Goal: Task Accomplishment & Management: Complete application form

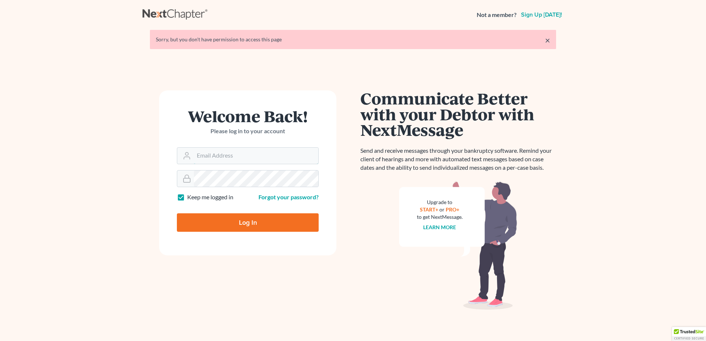
type input "[EMAIL_ADDRESS][DOMAIN_NAME]"
click at [263, 227] on input "Log In" at bounding box center [248, 223] width 142 height 18
type input "Thinking..."
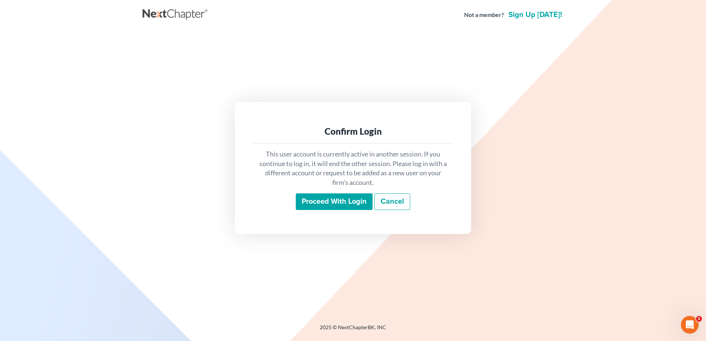
click at [312, 201] on input "Proceed with login" at bounding box center [334, 202] width 77 height 17
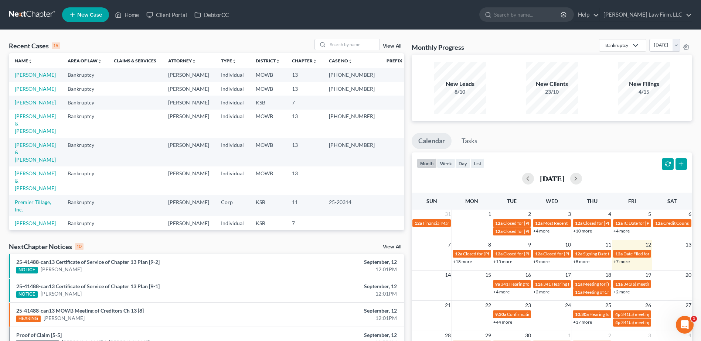
click at [22, 106] on link "Kruse, Shea" at bounding box center [35, 102] width 41 height 6
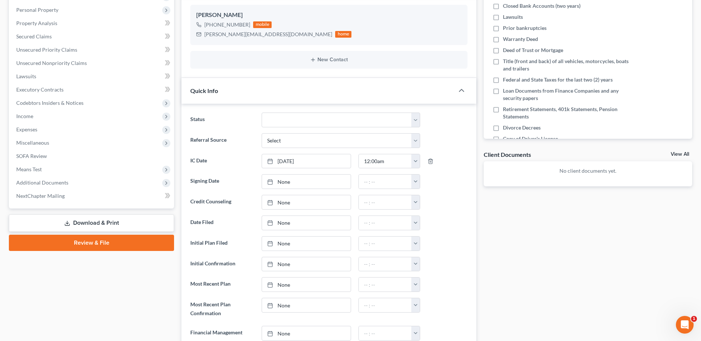
scroll to position [129, 0]
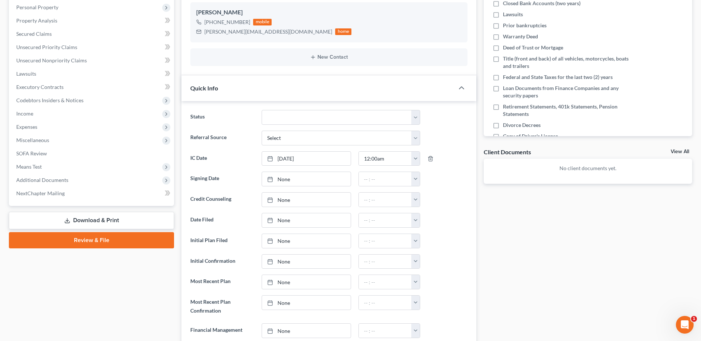
click at [90, 221] on link "Download & Print" at bounding box center [91, 220] width 165 height 17
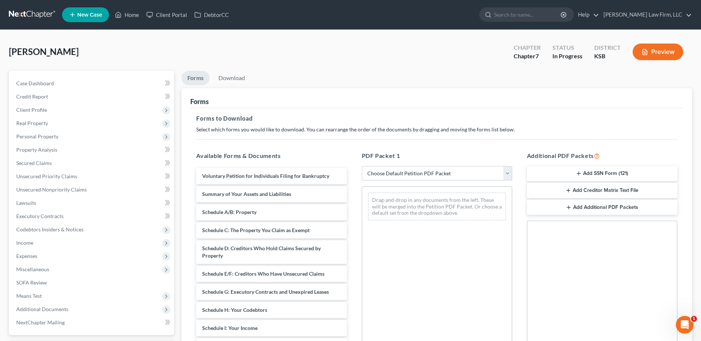
click at [510, 174] on select "Choose Default Petition PDF Packet Complete Bankruptcy Petition (all forms and …" at bounding box center [437, 173] width 150 height 15
select select "0"
click at [362, 166] on select "Choose Default Petition PDF Packet Complete Bankruptcy Petition (all forms and …" at bounding box center [437, 173] width 150 height 15
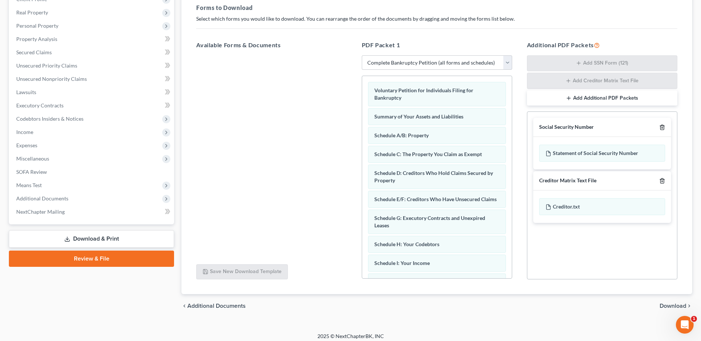
click at [661, 126] on polyline "button" at bounding box center [662, 126] width 4 height 0
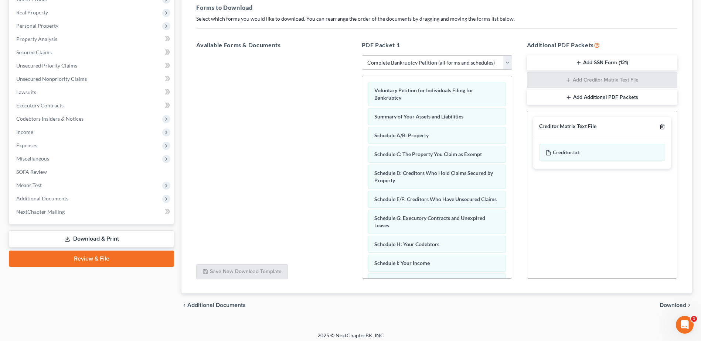
click at [663, 126] on icon "button" at bounding box center [662, 127] width 6 height 6
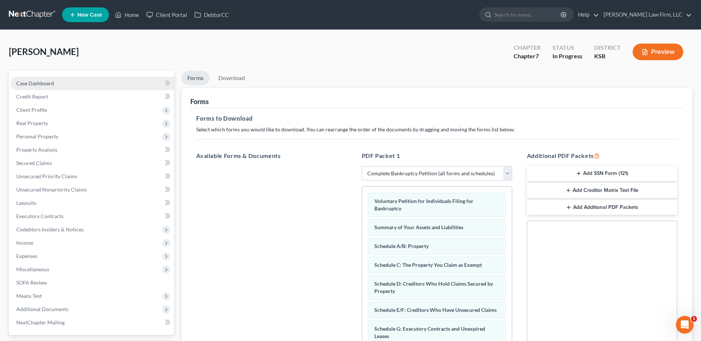
click at [32, 84] on span "Case Dashboard" at bounding box center [35, 83] width 38 height 6
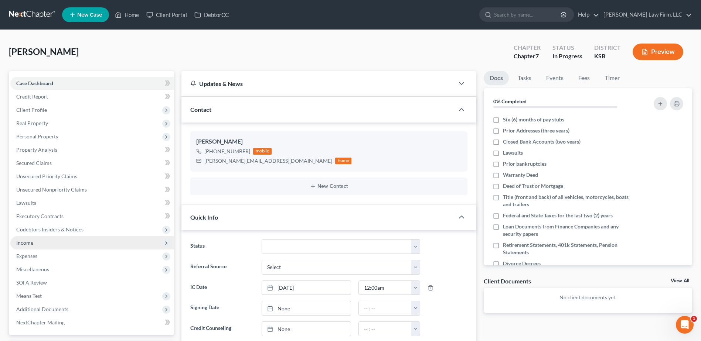
click at [24, 240] on span "Income" at bounding box center [24, 243] width 17 height 6
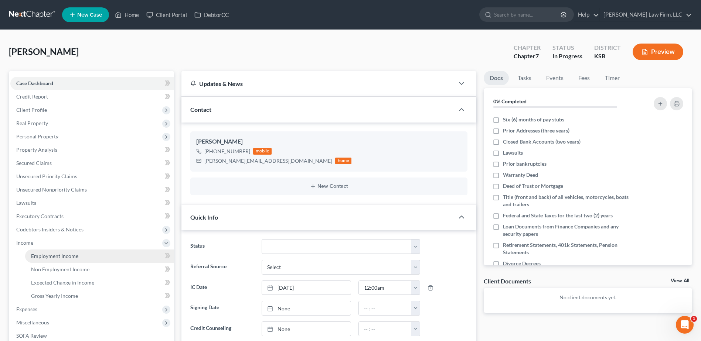
click at [50, 257] on span "Employment Income" at bounding box center [54, 256] width 47 height 6
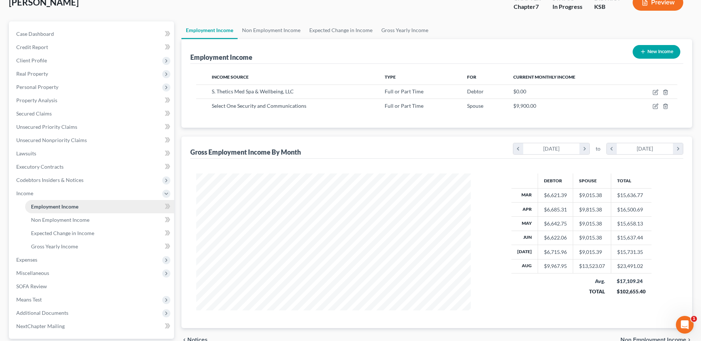
scroll to position [65, 0]
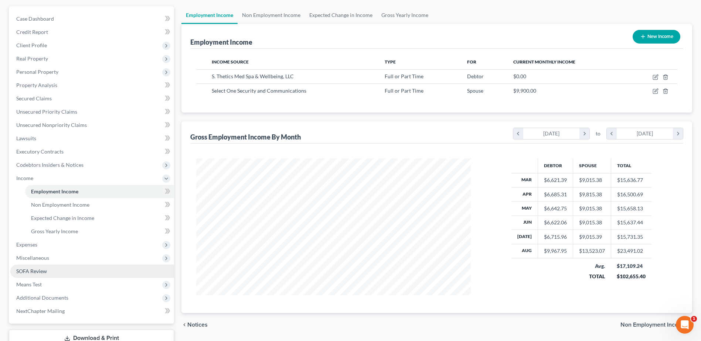
click at [38, 273] on span "SOFA Review" at bounding box center [31, 271] width 31 height 6
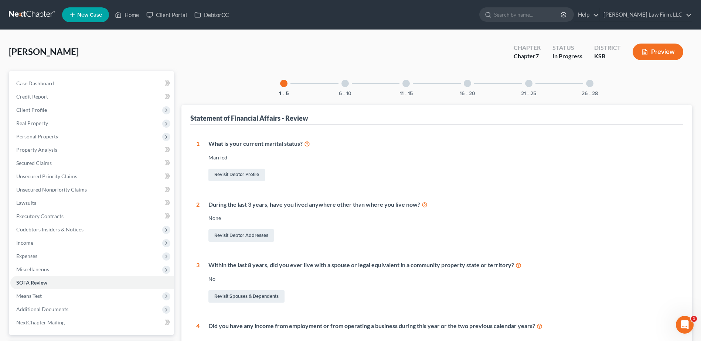
click at [469, 85] on div at bounding box center [467, 83] width 7 height 7
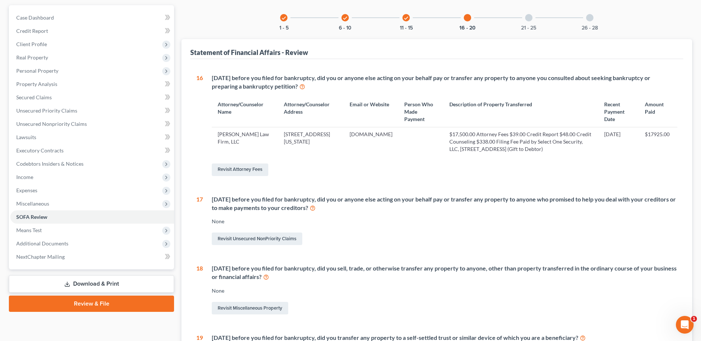
scroll to position [92, 0]
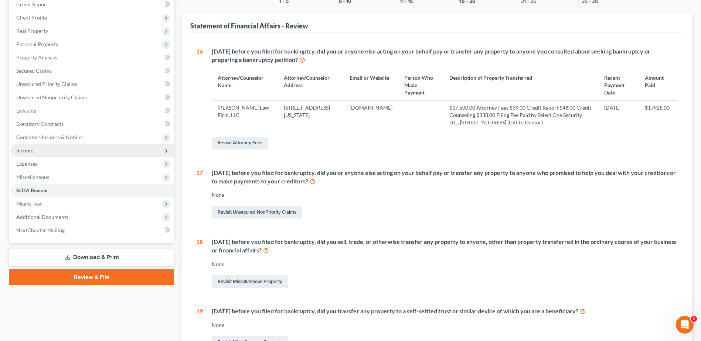
click at [26, 150] on span "Income" at bounding box center [24, 150] width 17 height 6
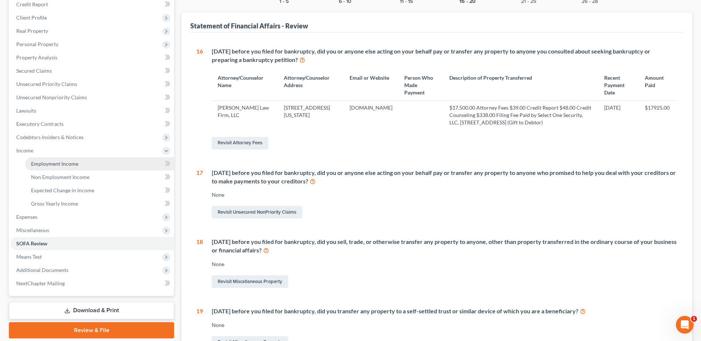
click at [39, 164] on span "Employment Income" at bounding box center [54, 164] width 47 height 6
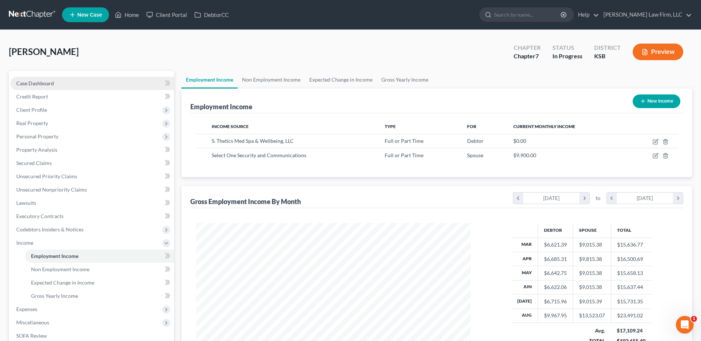
click at [32, 84] on span "Case Dashboard" at bounding box center [35, 83] width 38 height 6
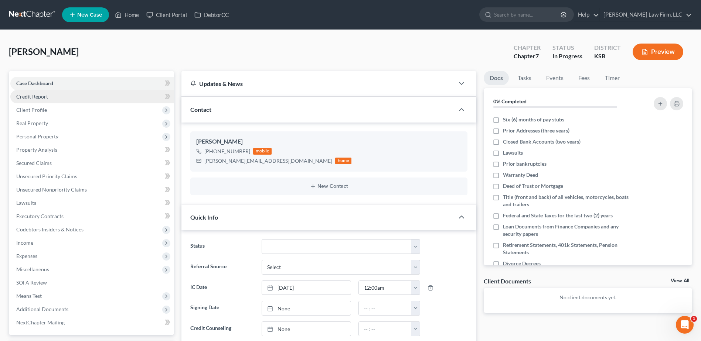
click at [28, 93] on span "Credit Report" at bounding box center [32, 96] width 32 height 6
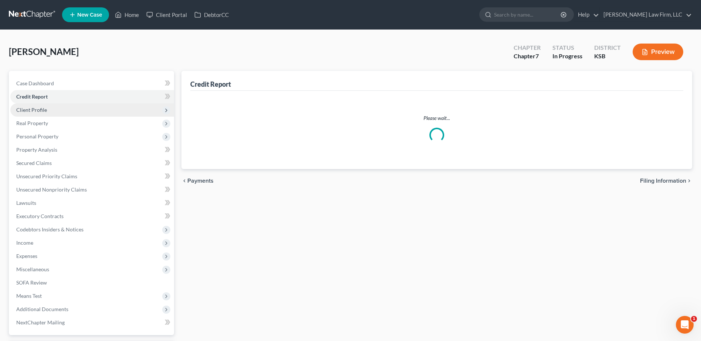
click at [36, 109] on span "Client Profile" at bounding box center [31, 110] width 31 height 6
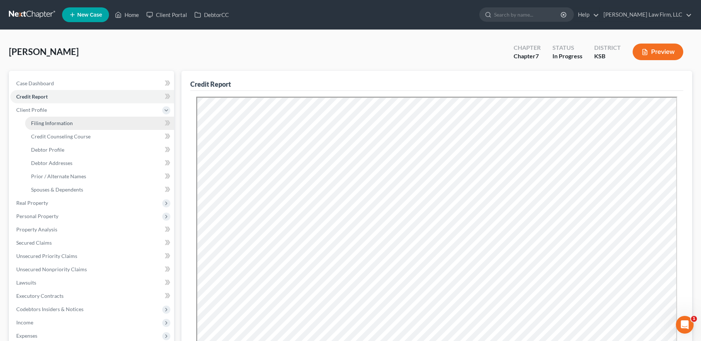
click at [43, 126] on span "Filing Information" at bounding box center [52, 123] width 42 height 6
select select "0"
select select "3"
select select "0"
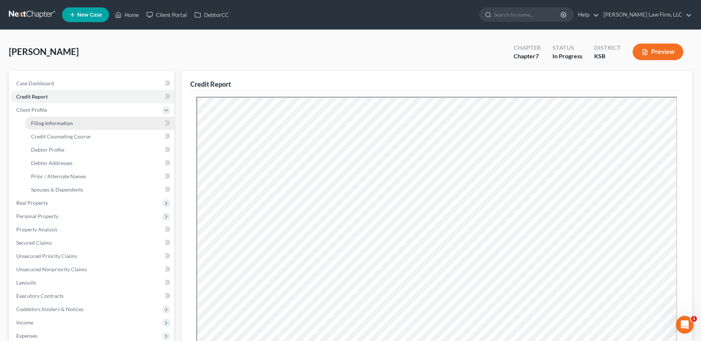
select select "17"
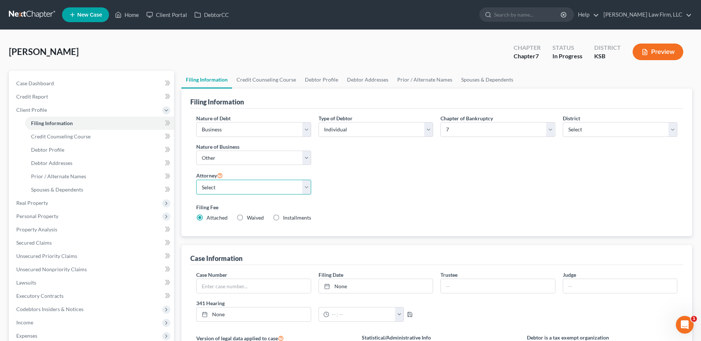
click at [265, 188] on select "Select Bradley McCormack - MOWB Bradley McCormack - KSB Bradley McCormack - MOE…" at bounding box center [253, 187] width 115 height 15
select select "11"
click at [196, 180] on select "Select Bradley McCormack - MOWB Bradley McCormack - KSB Bradley McCormack - MOE…" at bounding box center [253, 187] width 115 height 15
click at [443, 185] on div "Nature of Debt Select Business Consumer Other Nature of Business Select Clearin…" at bounding box center [437, 171] width 488 height 113
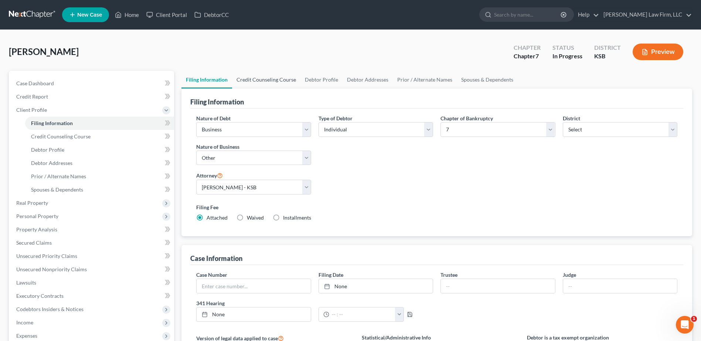
click at [266, 78] on link "Credit Counseling Course" at bounding box center [266, 80] width 68 height 18
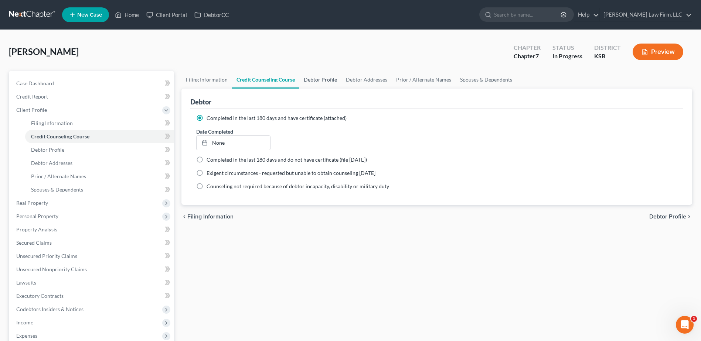
click at [319, 82] on link "Debtor Profile" at bounding box center [320, 80] width 42 height 18
select select "1"
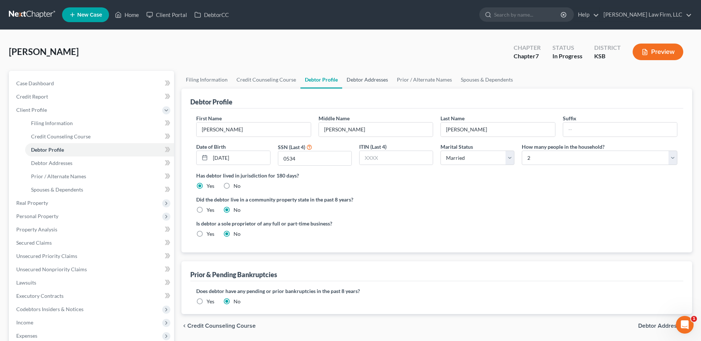
click at [371, 81] on link "Debtor Addresses" at bounding box center [367, 80] width 50 height 18
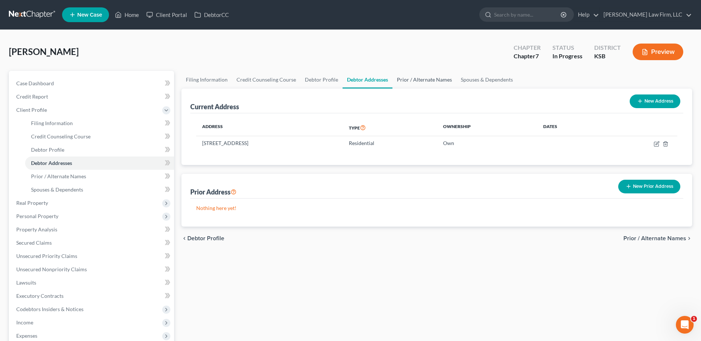
click at [440, 78] on link "Prior / Alternate Names" at bounding box center [424, 80] width 64 height 18
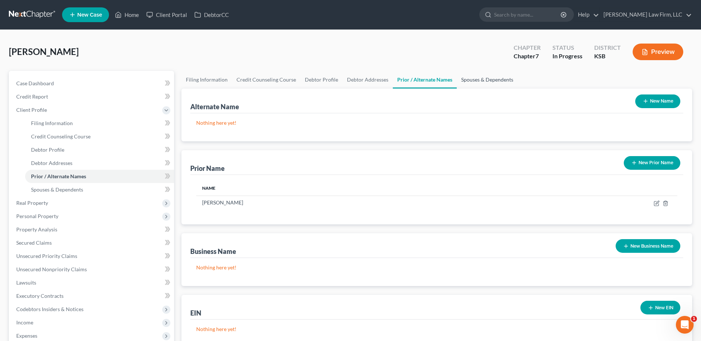
click at [472, 81] on link "Spouses & Dependents" at bounding box center [487, 80] width 61 height 18
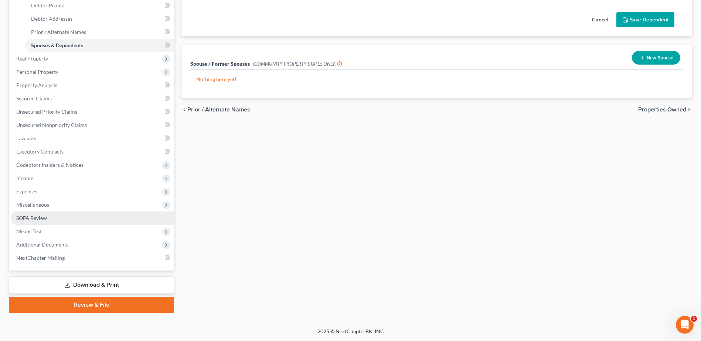
click at [15, 219] on link "SOFA Review" at bounding box center [92, 218] width 164 height 13
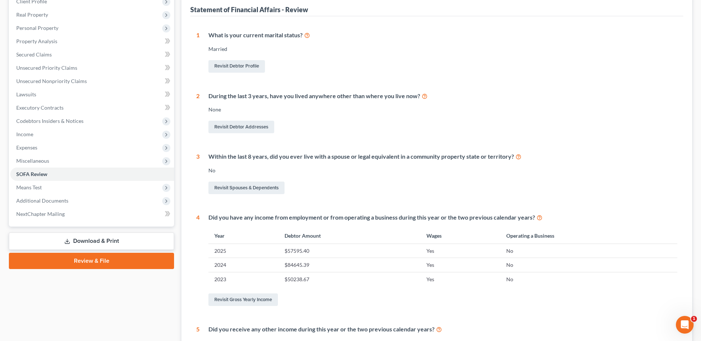
scroll to position [111, 0]
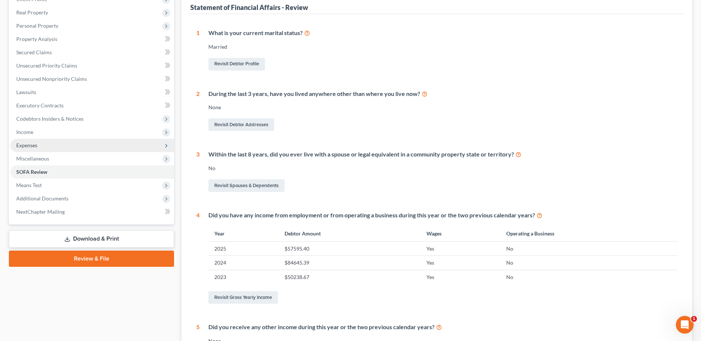
click at [21, 146] on span "Expenses" at bounding box center [26, 145] width 21 height 6
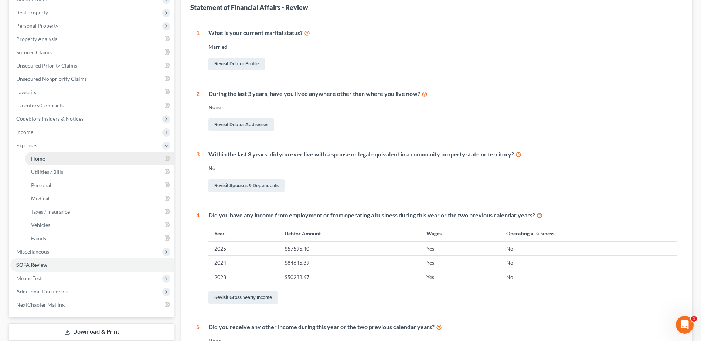
click at [31, 156] on span "Home" at bounding box center [38, 159] width 14 height 6
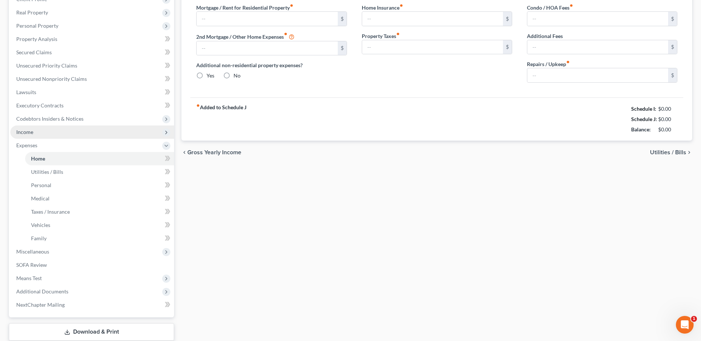
type input "3,774.22"
radio input "true"
type input "0.00"
type input "10.00"
type input "0.00"
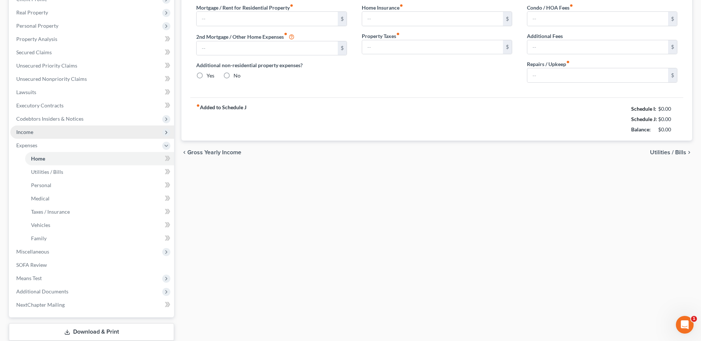
type input "100.00"
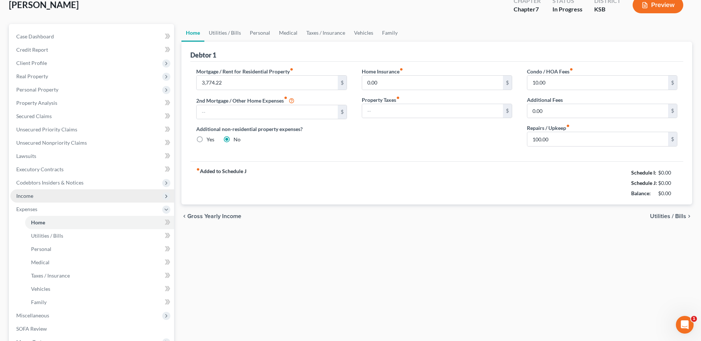
click at [23, 133] on ul "Case Dashboard Payments Invoices Payments Payments Credit Report Client Profile" at bounding box center [92, 203] width 164 height 346
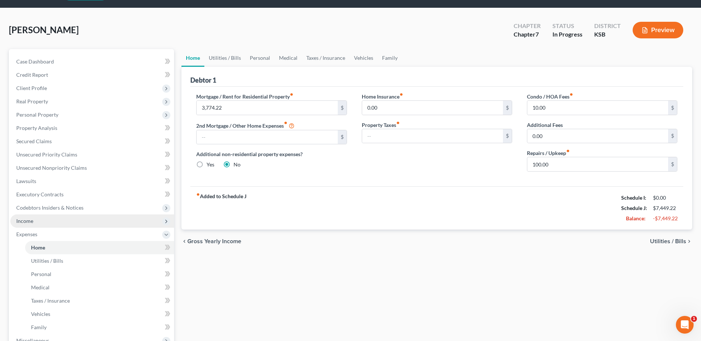
scroll to position [0, 0]
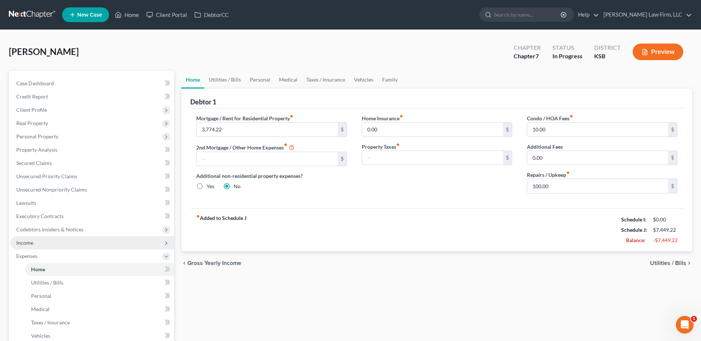
click at [24, 244] on span "Income" at bounding box center [24, 243] width 17 height 6
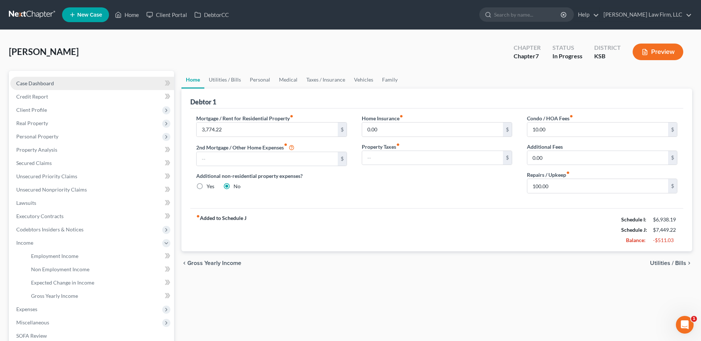
click at [35, 80] on span "Case Dashboard" at bounding box center [35, 83] width 38 height 6
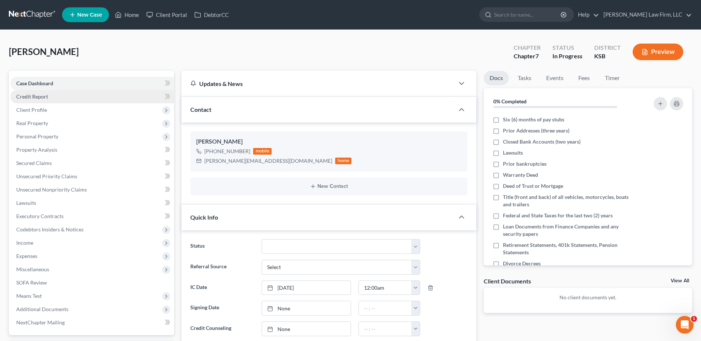
click at [36, 97] on span "Credit Report" at bounding box center [32, 96] width 32 height 6
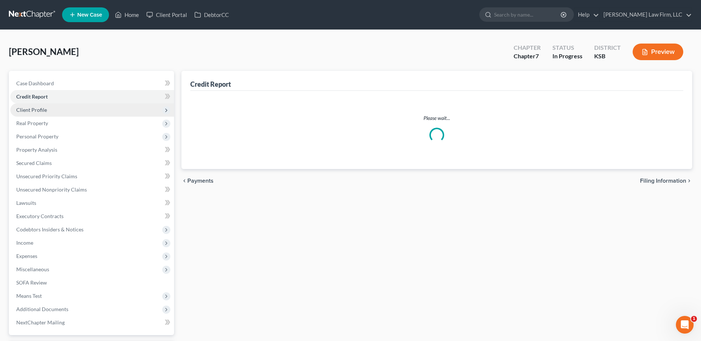
click at [32, 108] on span "Client Profile" at bounding box center [31, 110] width 31 height 6
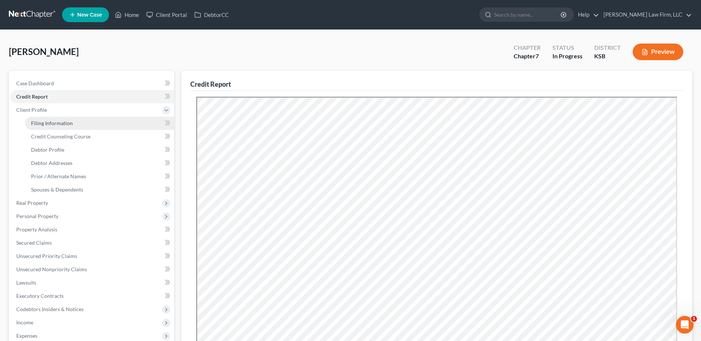
click at [40, 123] on span "Filing Information" at bounding box center [52, 123] width 42 height 6
select select "0"
select select "3"
select select "0"
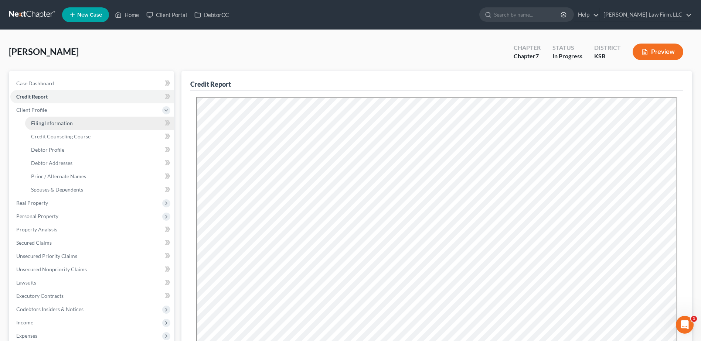
select select "31"
select select "11"
select select "17"
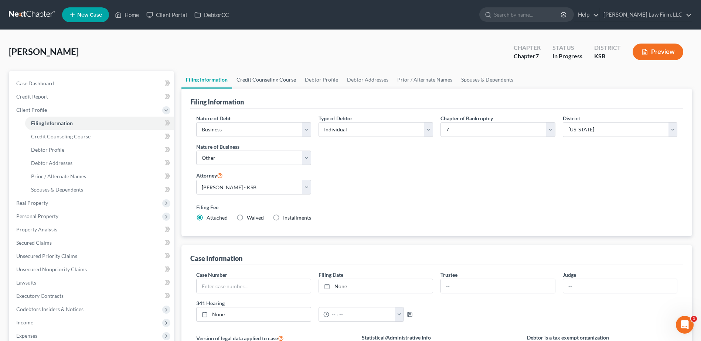
click at [266, 78] on link "Credit Counseling Course" at bounding box center [266, 80] width 68 height 18
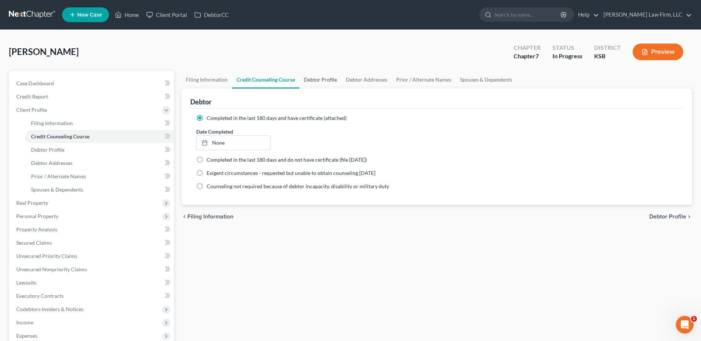
click at [312, 77] on link "Debtor Profile" at bounding box center [320, 80] width 42 height 18
select select "1"
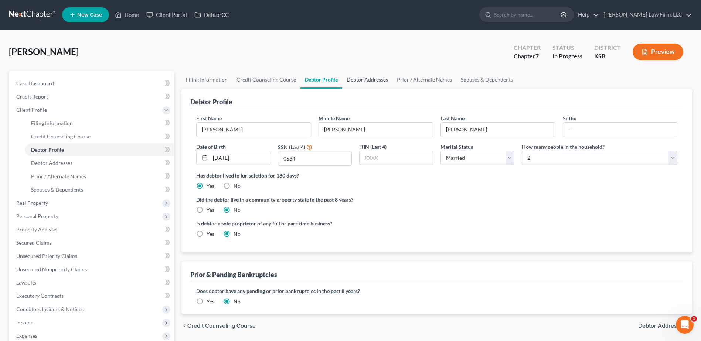
click at [354, 77] on link "Debtor Addresses" at bounding box center [367, 80] width 50 height 18
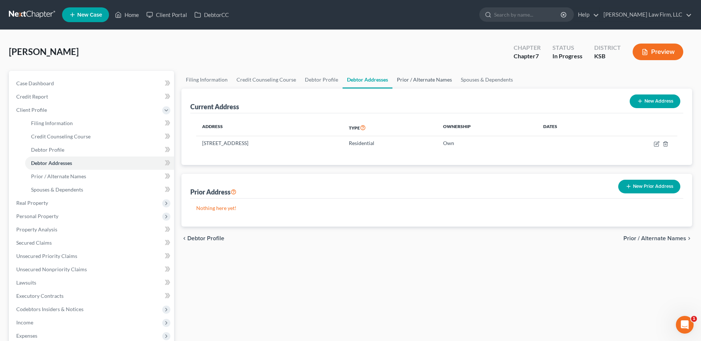
click at [425, 72] on link "Prior / Alternate Names" at bounding box center [424, 80] width 64 height 18
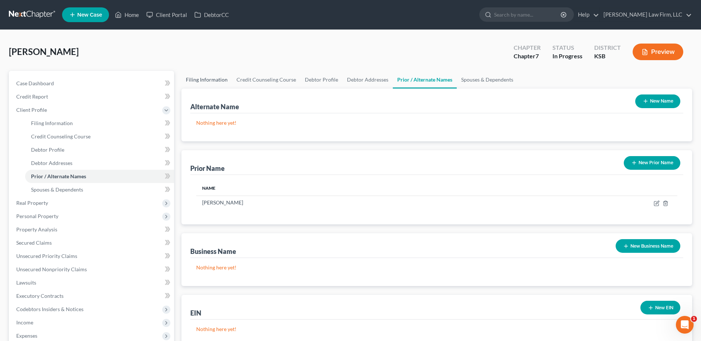
click at [217, 78] on link "Filing Information" at bounding box center [206, 80] width 51 height 18
select select "0"
select select "3"
select select "0"
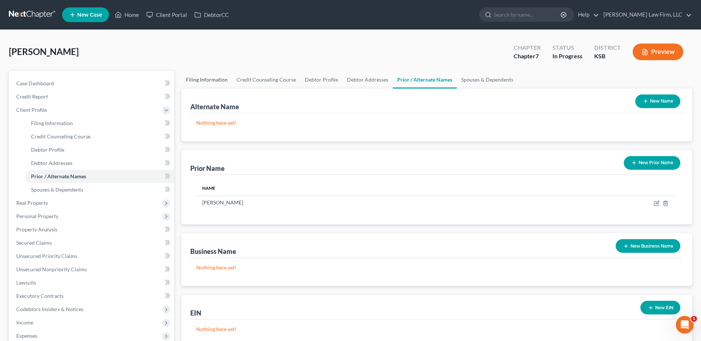
select select "31"
select select "11"
select select "17"
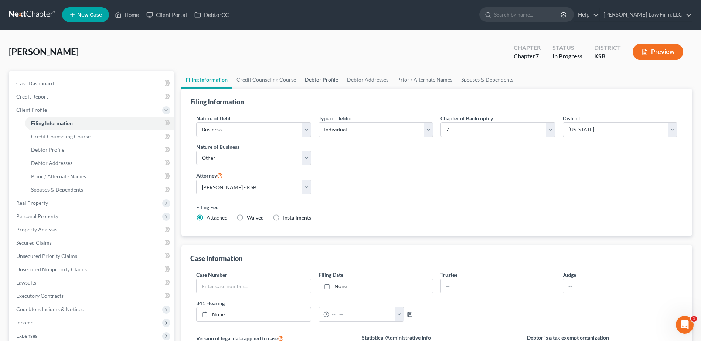
click at [317, 80] on link "Debtor Profile" at bounding box center [321, 80] width 42 height 18
select select "1"
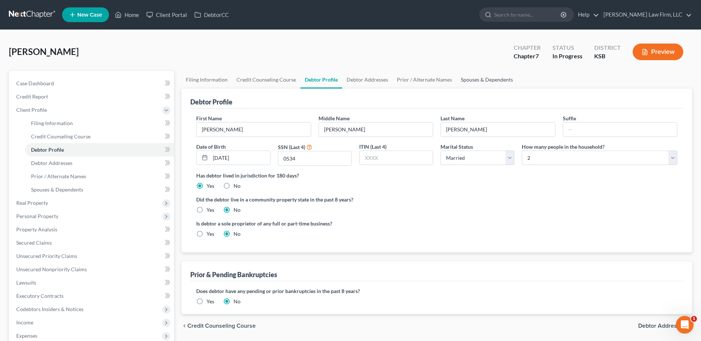
click at [463, 79] on link "Spouses & Dependents" at bounding box center [486, 80] width 61 height 18
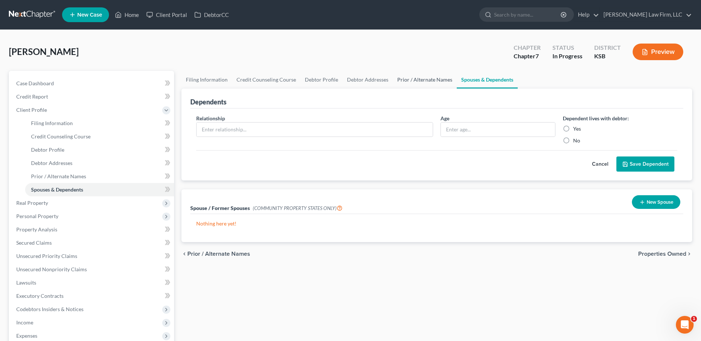
click at [423, 77] on link "Prior / Alternate Names" at bounding box center [425, 80] width 64 height 18
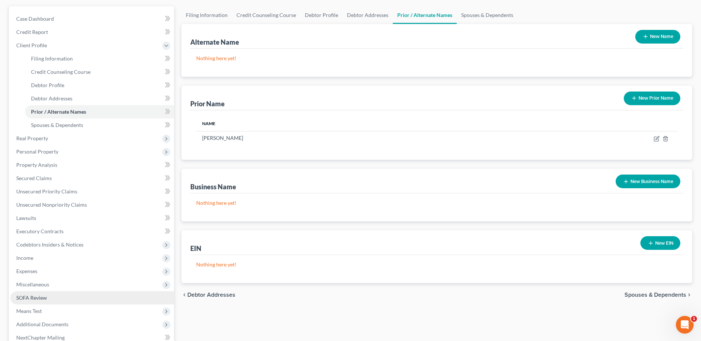
click at [44, 301] on span "SOFA Review" at bounding box center [31, 298] width 31 height 6
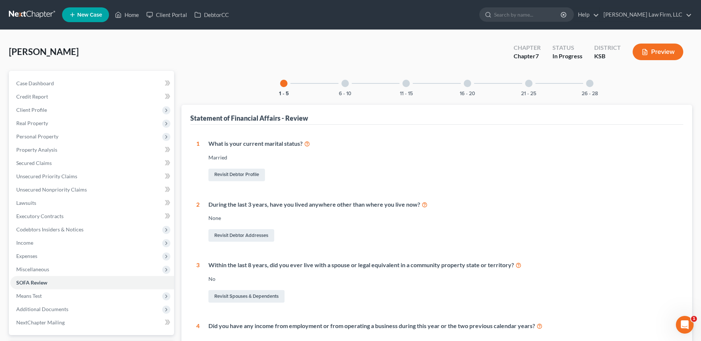
click at [529, 86] on div at bounding box center [528, 83] width 7 height 7
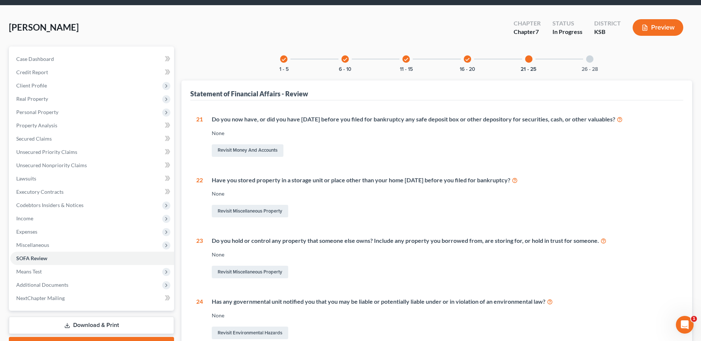
scroll to position [65, 0]
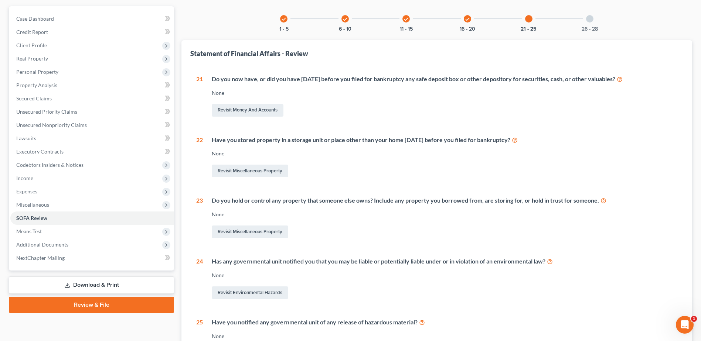
click at [471, 25] on div "check 16 - 20" at bounding box center [467, 18] width 25 height 25
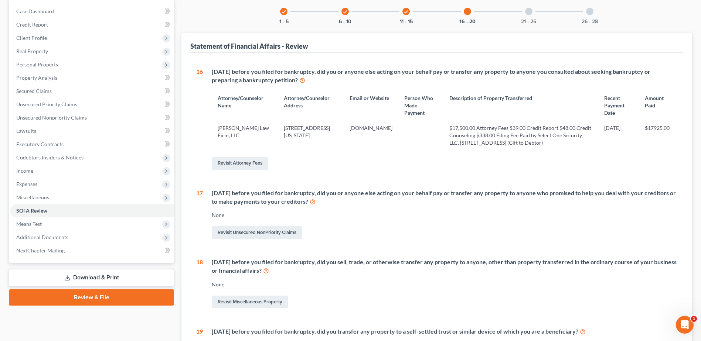
scroll to position [74, 0]
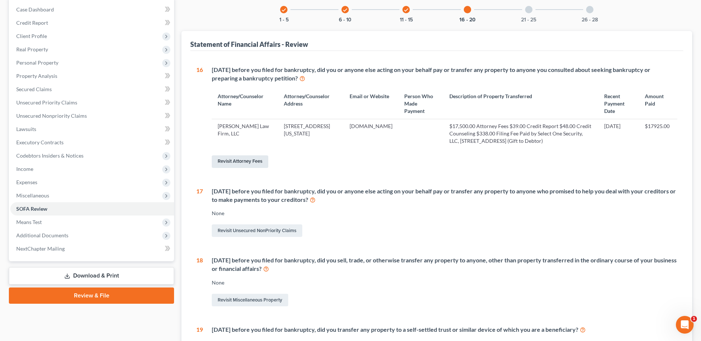
click at [246, 168] on link "Revisit Attorney Fees" at bounding box center [240, 162] width 57 height 13
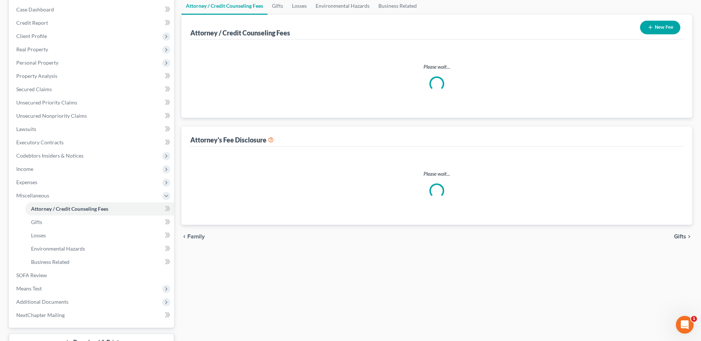
scroll to position [45, 0]
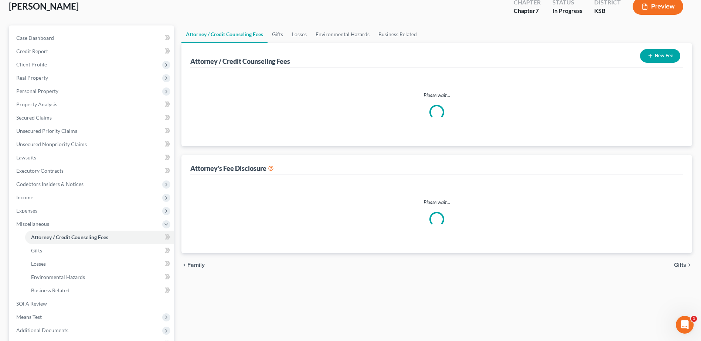
select select "1"
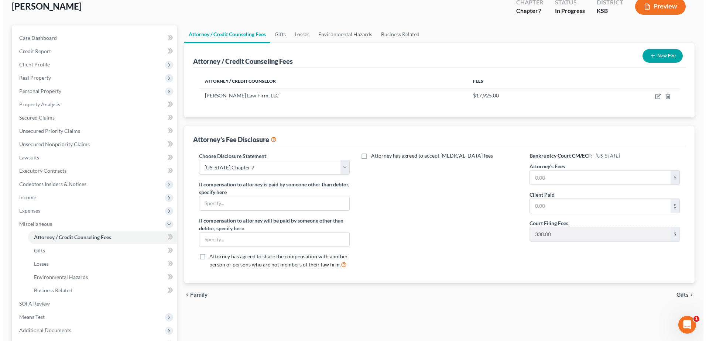
scroll to position [0, 0]
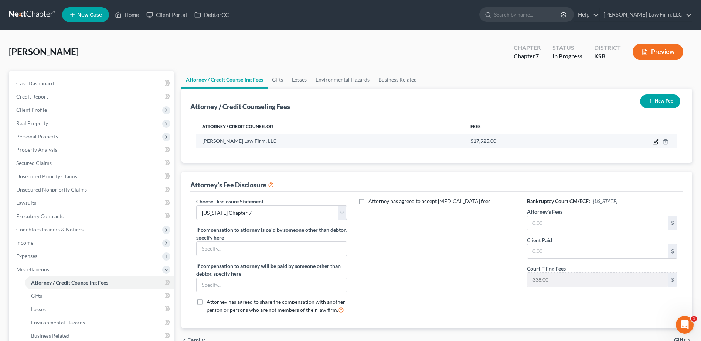
click at [655, 140] on icon "button" at bounding box center [656, 142] width 6 height 6
select select "26"
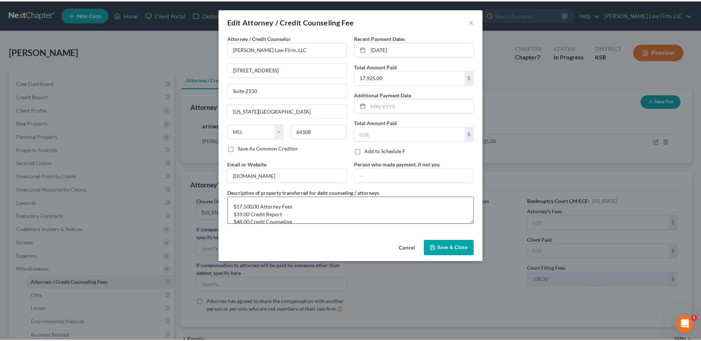
scroll to position [23, 0]
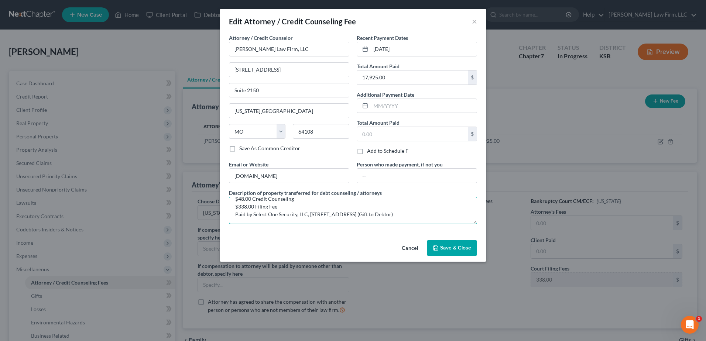
drag, startPoint x: 253, startPoint y: 215, endPoint x: 436, endPoint y: 219, distance: 182.9
click at [436, 219] on textarea "$17,500.00 Attorney Fees $39.00 Credit Report $48.00 Credit Counseling $338.00 …" at bounding box center [353, 210] width 248 height 27
click at [478, 25] on div "Edit Attorney / Credit Counseling Fee ×" at bounding box center [353, 21] width 266 height 25
click at [474, 18] on button "×" at bounding box center [474, 21] width 5 height 9
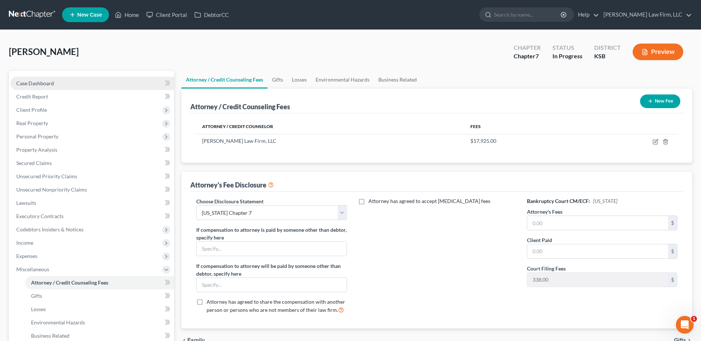
click at [38, 86] on span "Case Dashboard" at bounding box center [35, 83] width 38 height 6
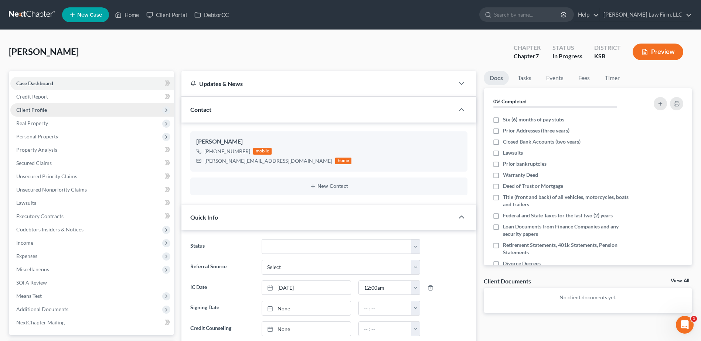
click at [24, 113] on span "Client Profile" at bounding box center [92, 109] width 164 height 13
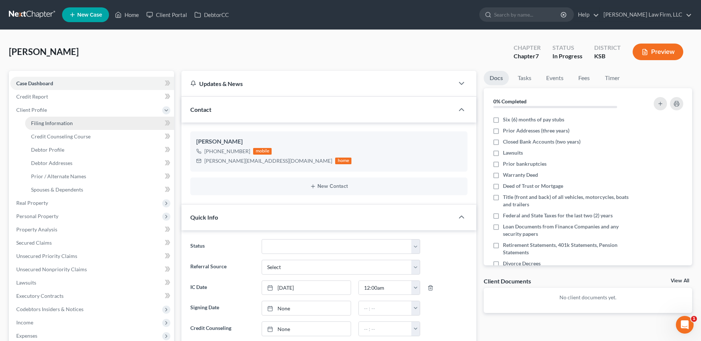
click at [57, 122] on span "Filing Information" at bounding box center [52, 123] width 42 height 6
select select "0"
select select "3"
select select "0"
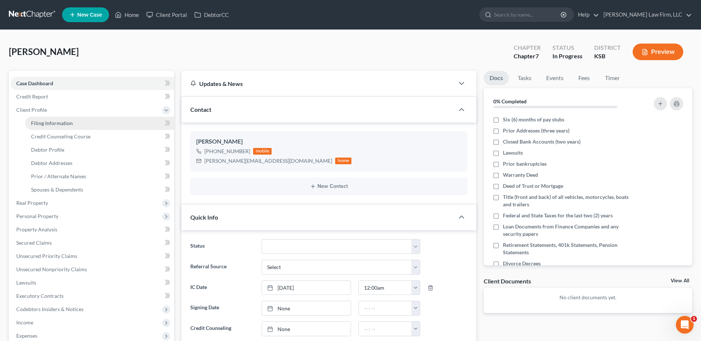
select select "31"
select select "11"
select select "17"
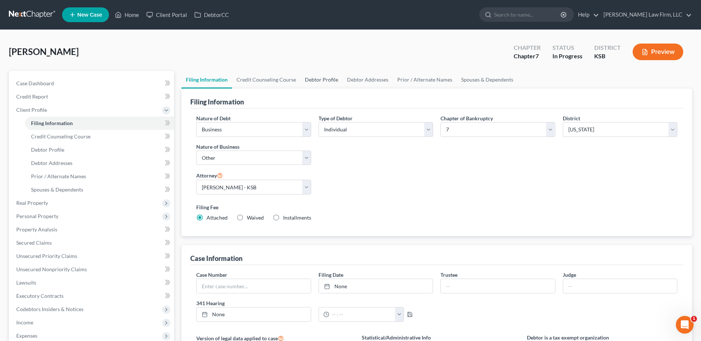
click at [326, 75] on link "Debtor Profile" at bounding box center [321, 80] width 42 height 18
select select "1"
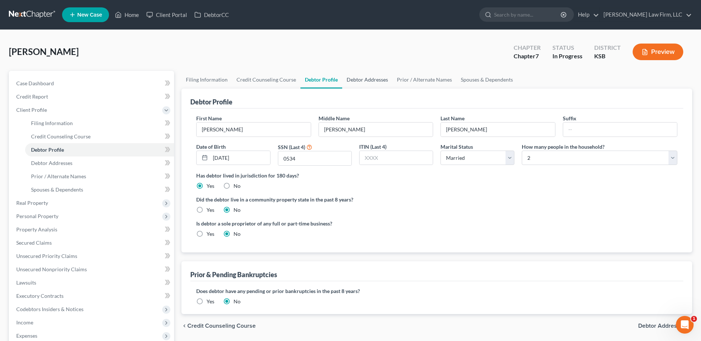
click at [360, 82] on link "Debtor Addresses" at bounding box center [367, 80] width 50 height 18
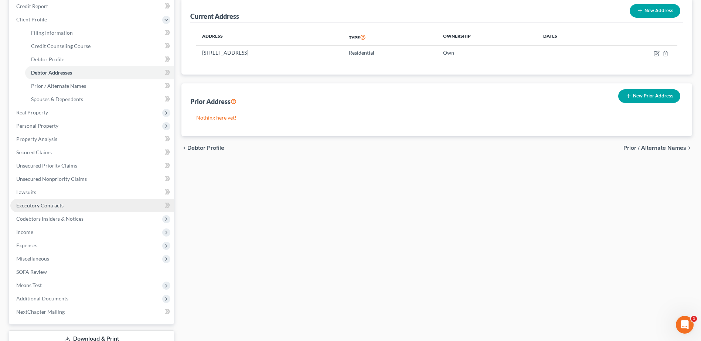
scroll to position [92, 0]
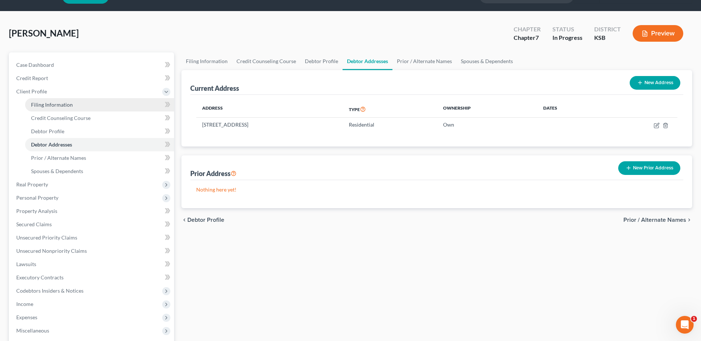
click at [53, 105] on span "Filing Information" at bounding box center [52, 105] width 42 height 6
select select "0"
select select "3"
select select "0"
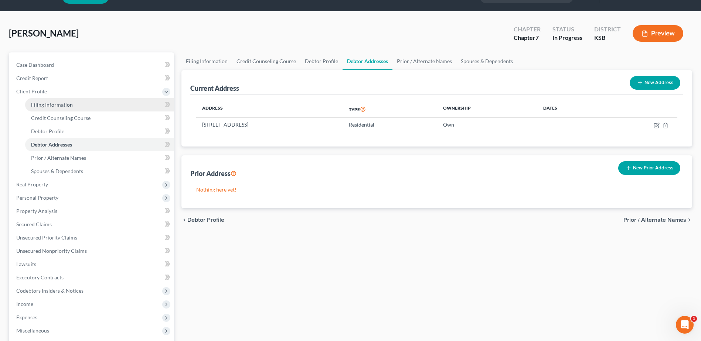
select select "31"
select select "11"
select select "17"
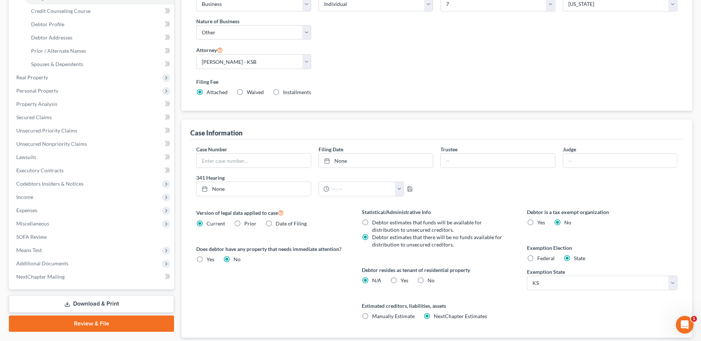
scroll to position [174, 0]
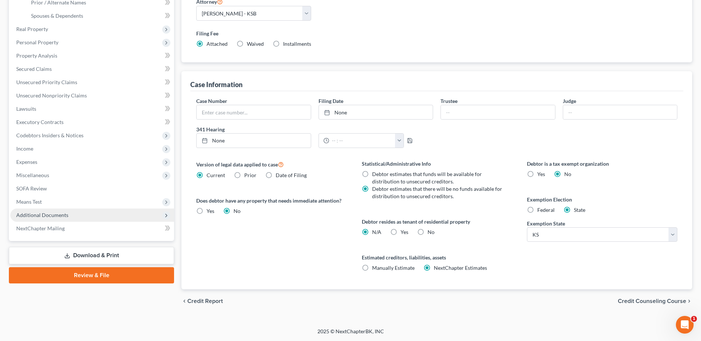
click at [28, 214] on span "Additional Documents" at bounding box center [42, 215] width 52 height 6
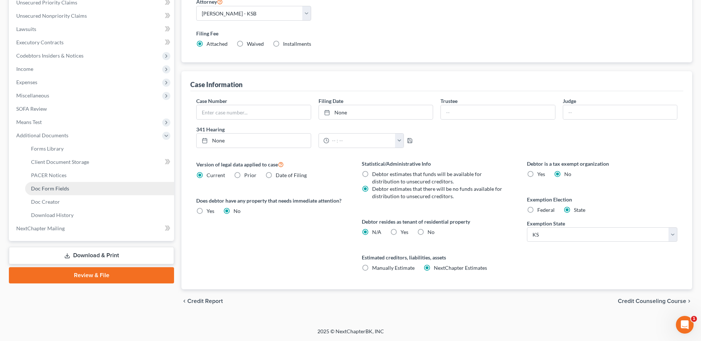
click at [45, 188] on span "Doc Form Fields" at bounding box center [50, 188] width 38 height 6
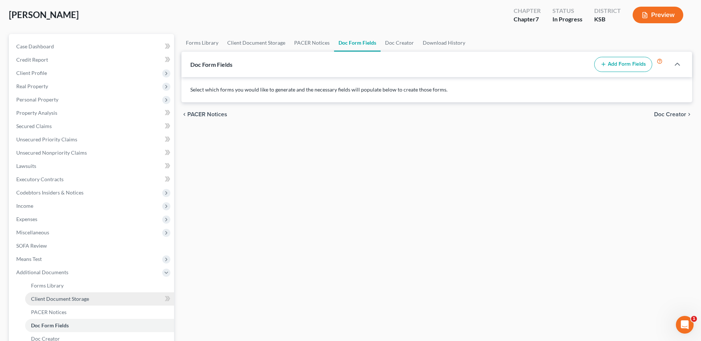
click at [55, 299] on span "Client Document Storage" at bounding box center [60, 299] width 58 height 6
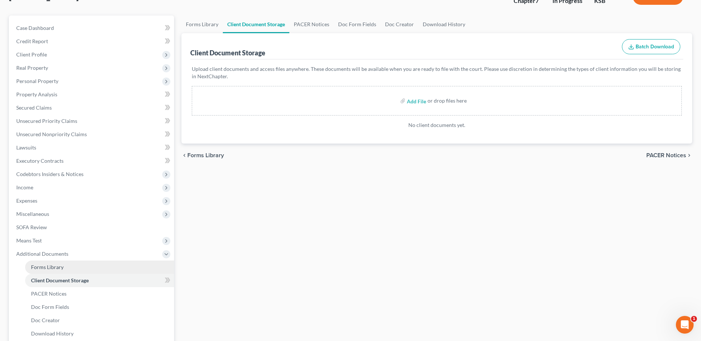
click at [50, 268] on span "Forms Library" at bounding box center [47, 267] width 33 height 6
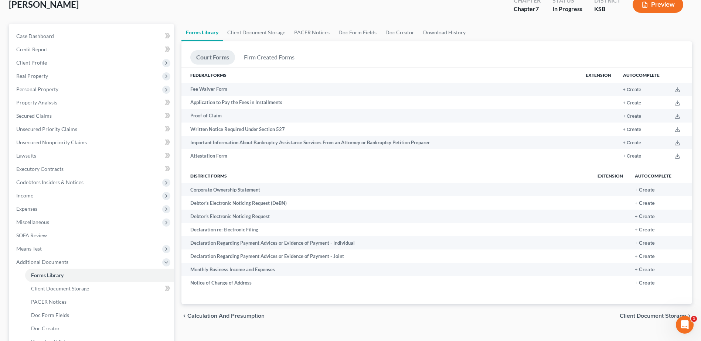
scroll to position [144, 0]
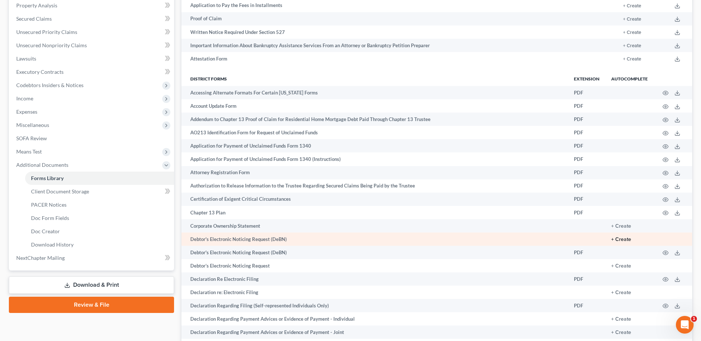
click at [625, 239] on button "+ Create" at bounding box center [621, 239] width 20 height 5
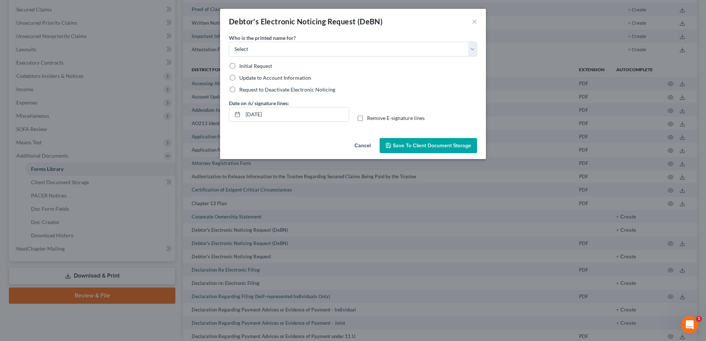
click at [239, 66] on label "Initial Request" at bounding box center [255, 65] width 33 height 7
click at [242, 66] on input "Initial Request" at bounding box center [244, 64] width 5 height 5
radio input "true"
click at [243, 50] on select "Select Debtor Attorney" at bounding box center [353, 49] width 248 height 15
select select "0"
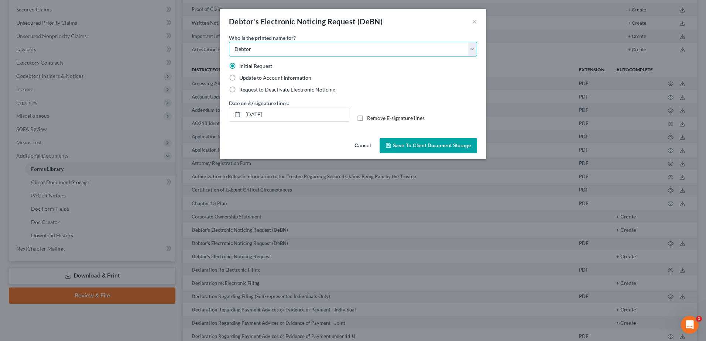
click at [229, 42] on select "Select Debtor Attorney" at bounding box center [353, 49] width 248 height 15
drag, startPoint x: 302, startPoint y: 113, endPoint x: 246, endPoint y: 115, distance: 55.8
click at [246, 115] on input "09/12/2025" at bounding box center [296, 115] width 106 height 14
click at [367, 122] on label "Remove E-signature lines" at bounding box center [396, 118] width 58 height 7
click at [370, 119] on input "Remove E-signature lines" at bounding box center [372, 117] width 5 height 5
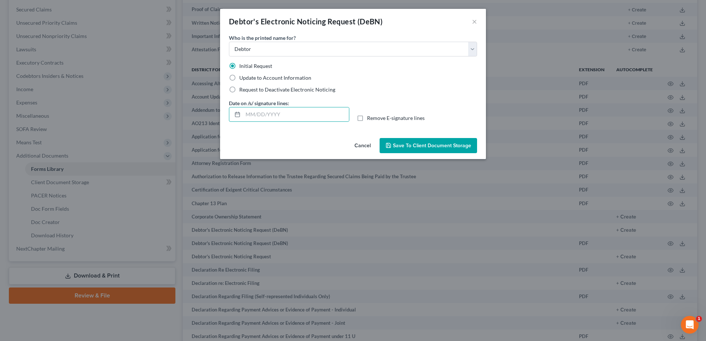
checkbox input "true"
click at [405, 144] on span "Save to Client Document Storage" at bounding box center [432, 146] width 78 height 6
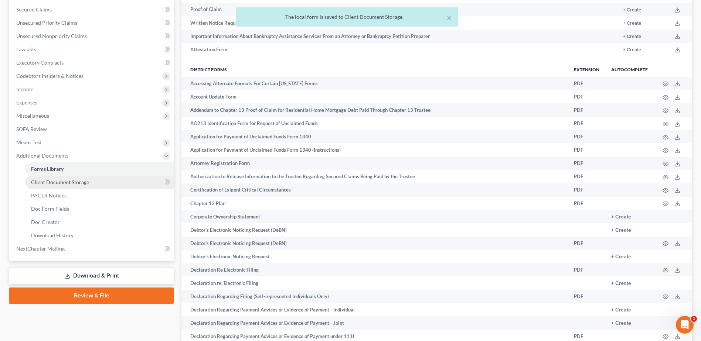
click at [50, 183] on span "Client Document Storage" at bounding box center [60, 182] width 58 height 6
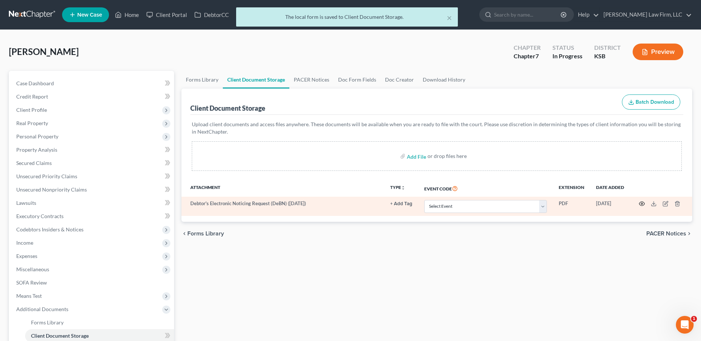
click at [642, 203] on icon "button" at bounding box center [642, 204] width 6 height 6
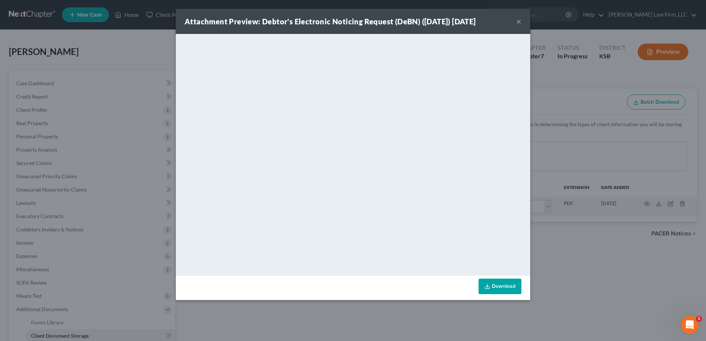
click at [519, 22] on button "×" at bounding box center [519, 21] width 5 height 9
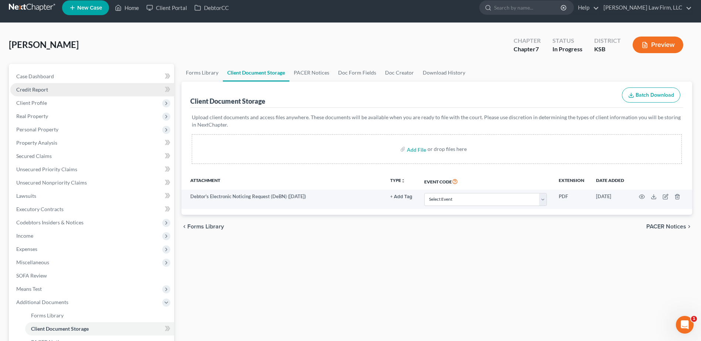
scroll to position [9, 0]
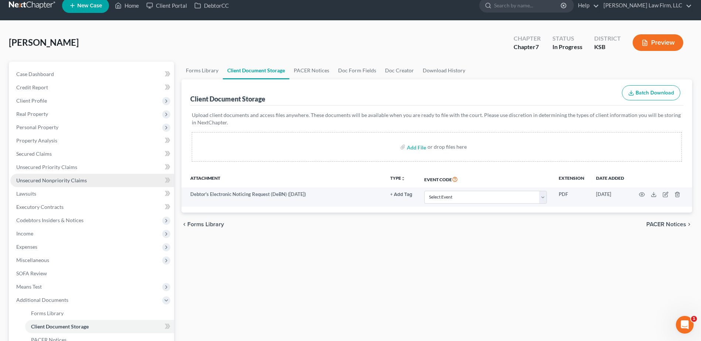
click at [54, 180] on span "Unsecured Nonpriority Claims" at bounding box center [51, 180] width 71 height 6
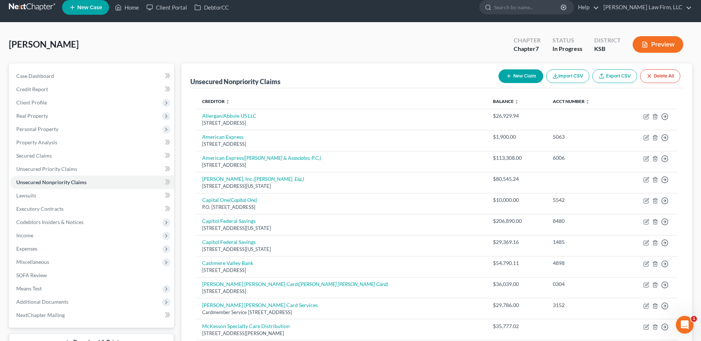
scroll to position [9, 0]
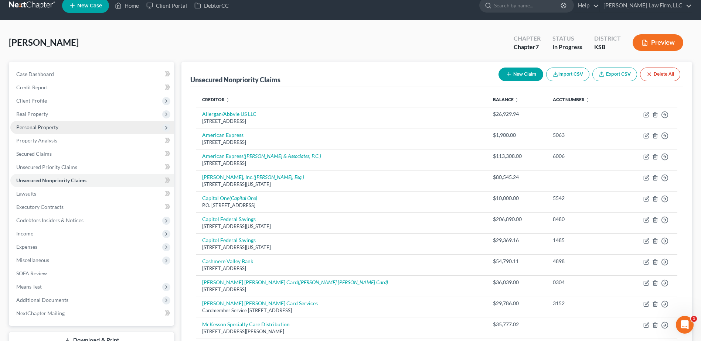
click at [47, 124] on span "Personal Property" at bounding box center [37, 127] width 42 height 6
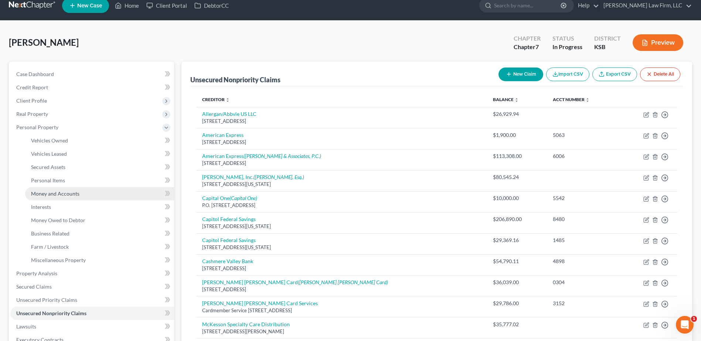
click at [57, 191] on span "Money and Accounts" at bounding box center [55, 194] width 48 height 6
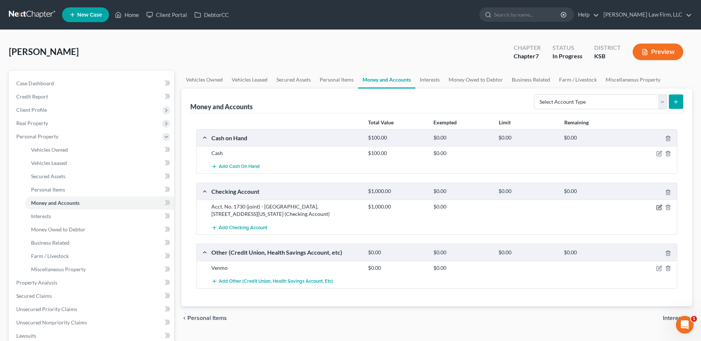
click at [660, 208] on icon "button" at bounding box center [659, 208] width 6 height 6
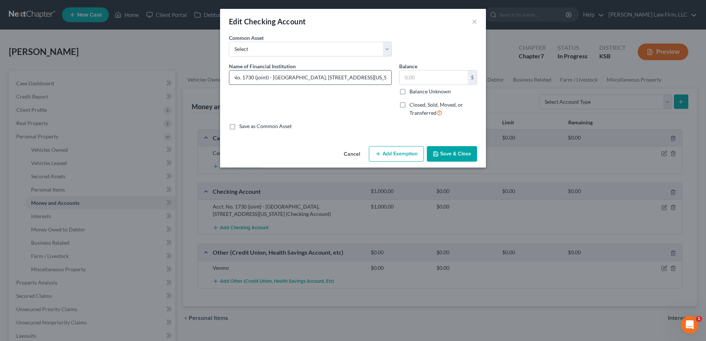
scroll to position [0, 17]
type input "Acct. No. 1730 (joint) - Capitol Federal, 700 S. Kansas Avenue, Topeka KS 66603"
click at [443, 76] on input "text" at bounding box center [434, 78] width 68 height 14
type input "3,597.92"
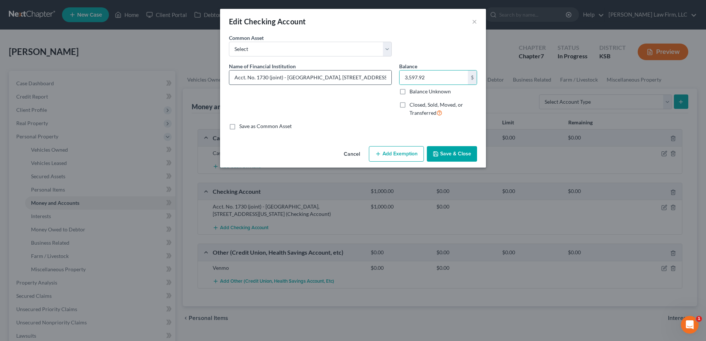
click at [374, 77] on input "Acct. No. 1730 (joint) - Capitol Federal, 700 S. Kansas Avenue, Topeka KS 66603" at bounding box center [310, 78] width 162 height 14
click at [449, 156] on button "Save & Close" at bounding box center [452, 154] width 50 height 16
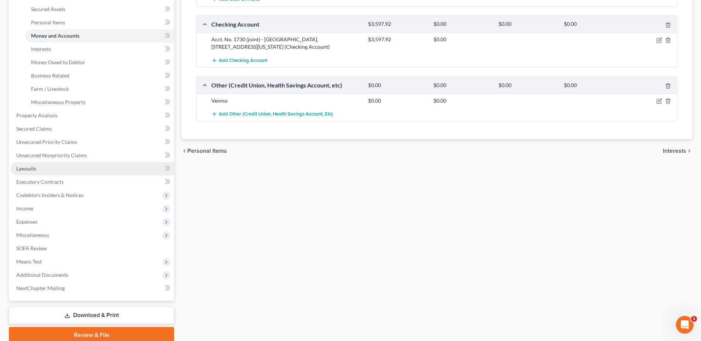
scroll to position [198, 0]
